Goal: Information Seeking & Learning: Understand process/instructions

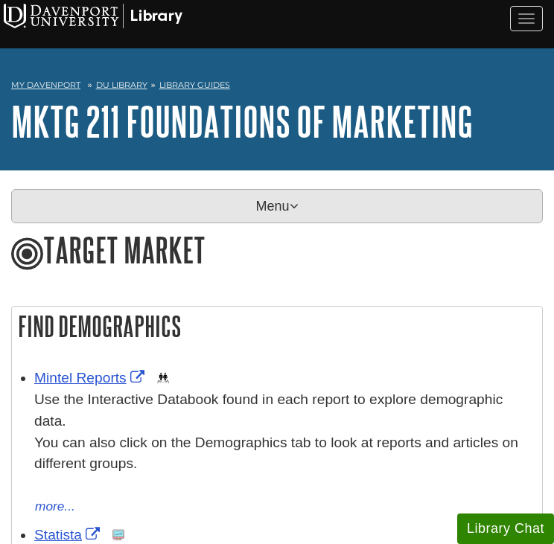
click at [77, 215] on p "Menu" at bounding box center [277, 206] width 532 height 34
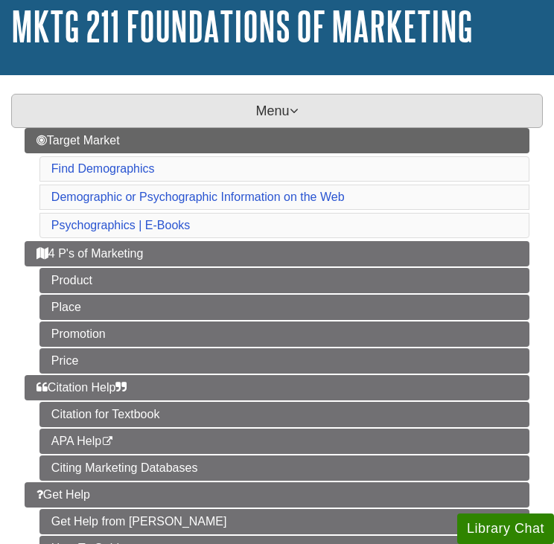
scroll to position [223, 0]
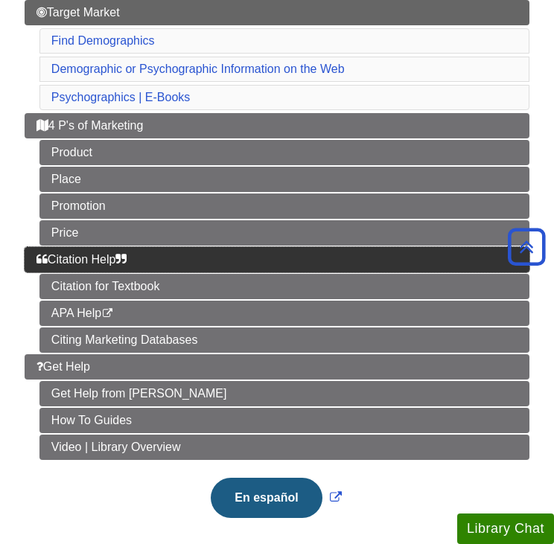
click at [115, 255] on span "Citation Help" at bounding box center [81, 259] width 91 height 13
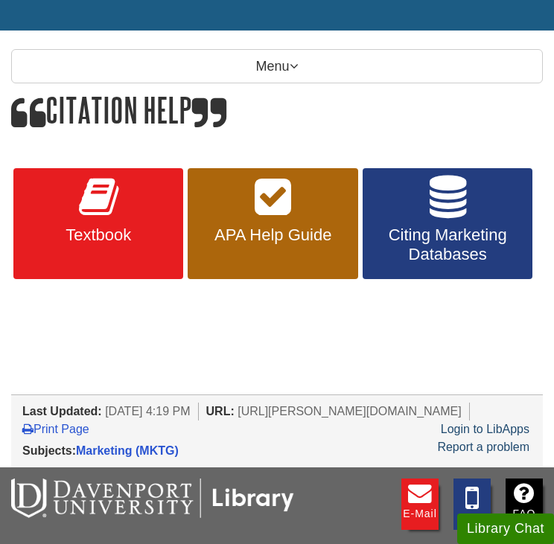
scroll to position [149, 0]
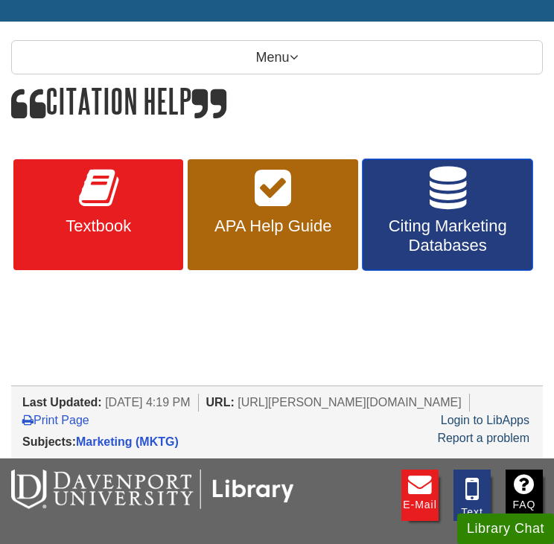
click at [439, 199] on icon at bounding box center [448, 188] width 36 height 43
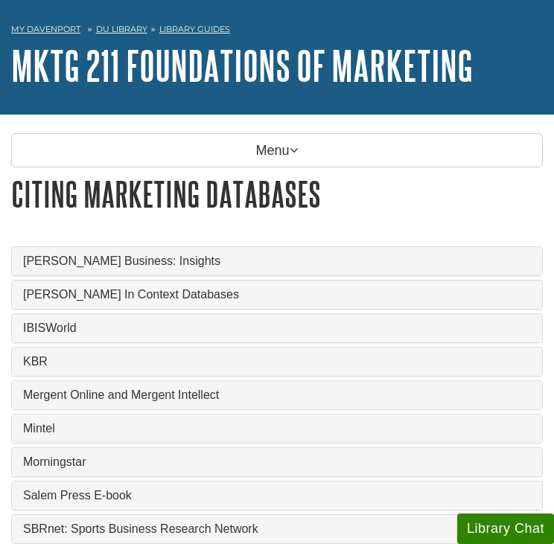
scroll to position [149, 0]
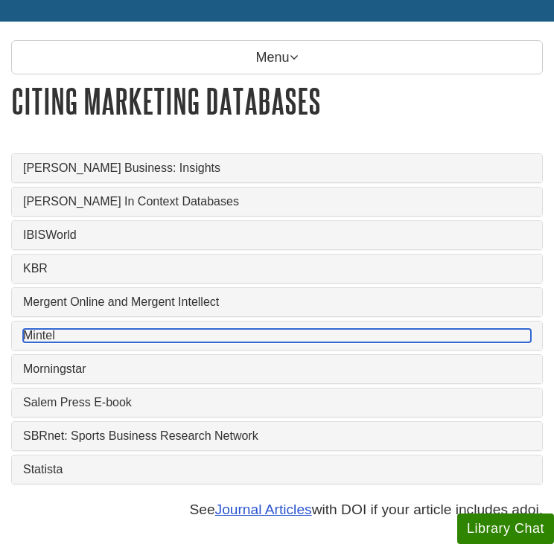
click at [38, 334] on link "Mintel" at bounding box center [277, 335] width 508 height 13
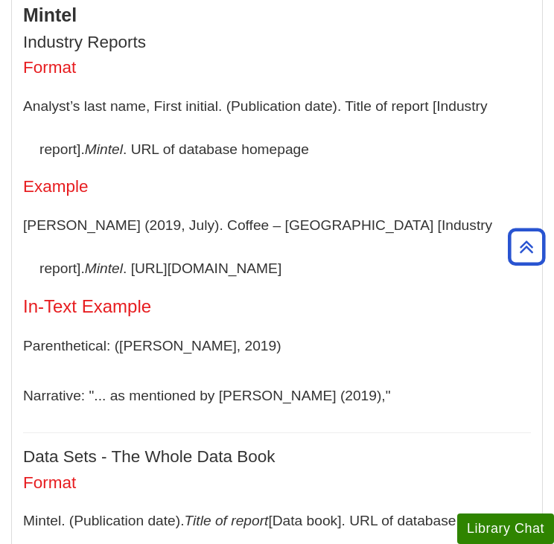
scroll to position [447, 0]
